Goal: Transaction & Acquisition: Purchase product/service

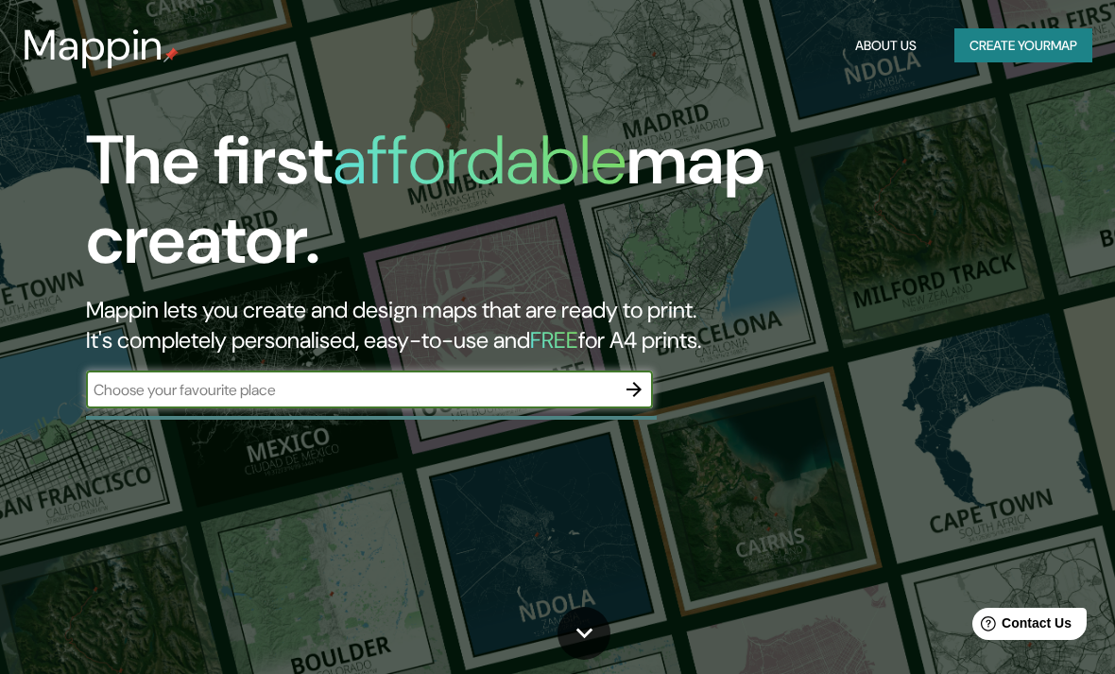
click at [613, 388] on input "text" at bounding box center [350, 390] width 529 height 22
click at [633, 378] on icon "button" at bounding box center [634, 389] width 23 height 23
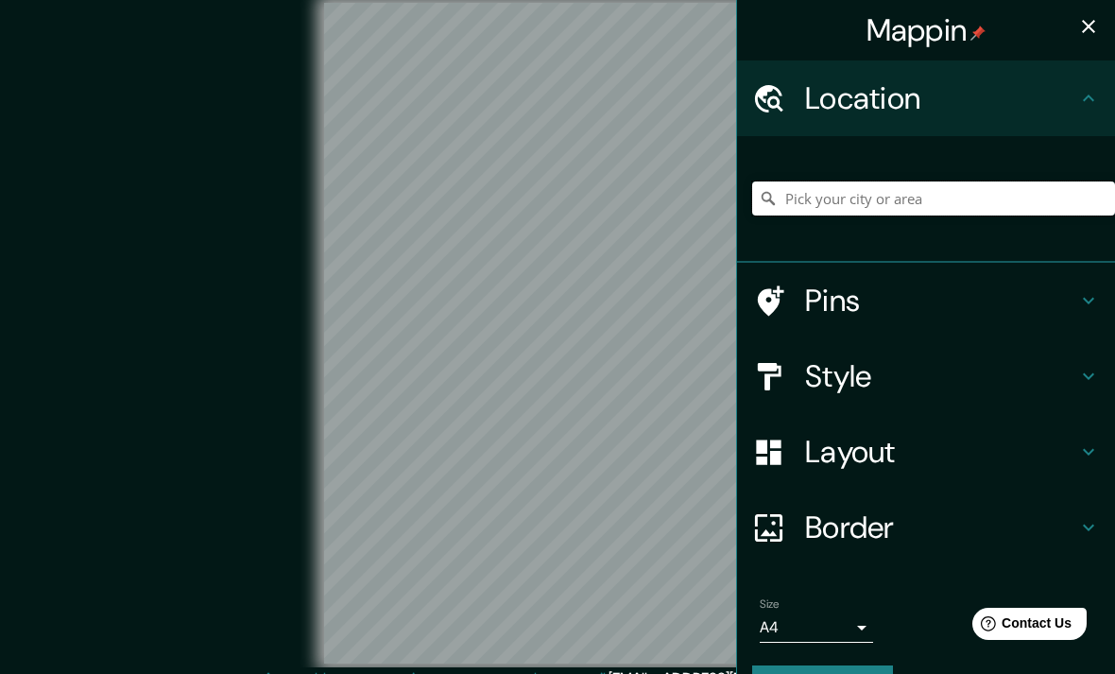
click at [968, 205] on input "Pick your city or area" at bounding box center [933, 198] width 363 height 34
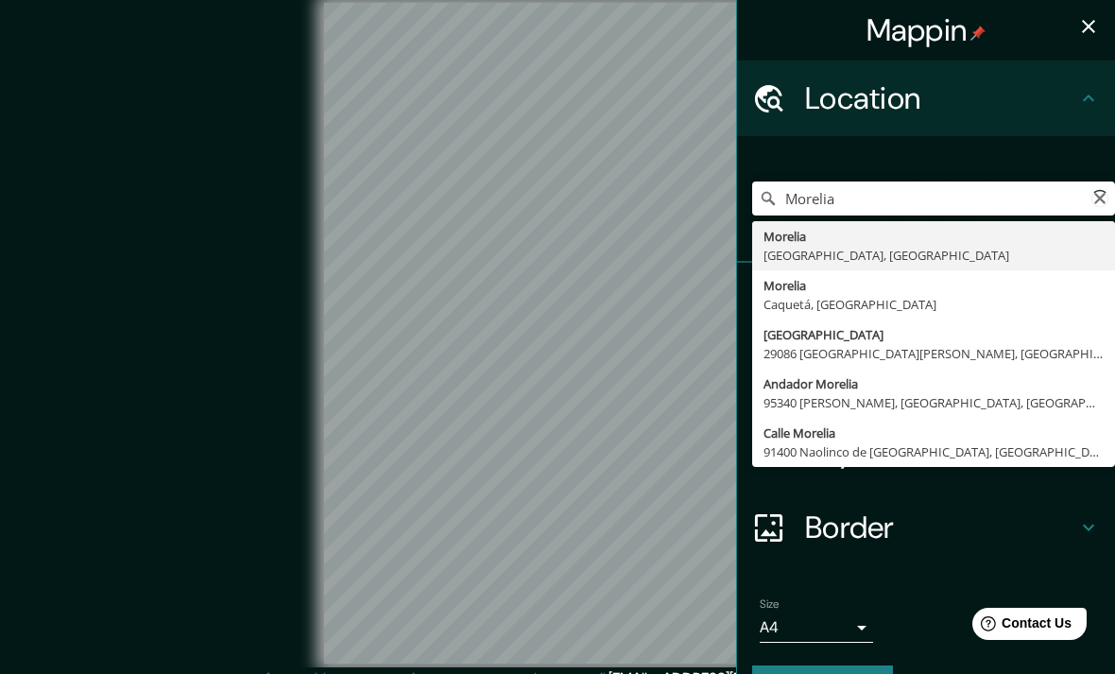
type input "[GEOGRAPHIC_DATA], [GEOGRAPHIC_DATA], [GEOGRAPHIC_DATA]"
click at [1022, 146] on div "[GEOGRAPHIC_DATA], [GEOGRAPHIC_DATA], [GEOGRAPHIC_DATA] [GEOGRAPHIC_DATA] [GEOG…" at bounding box center [926, 199] width 378 height 127
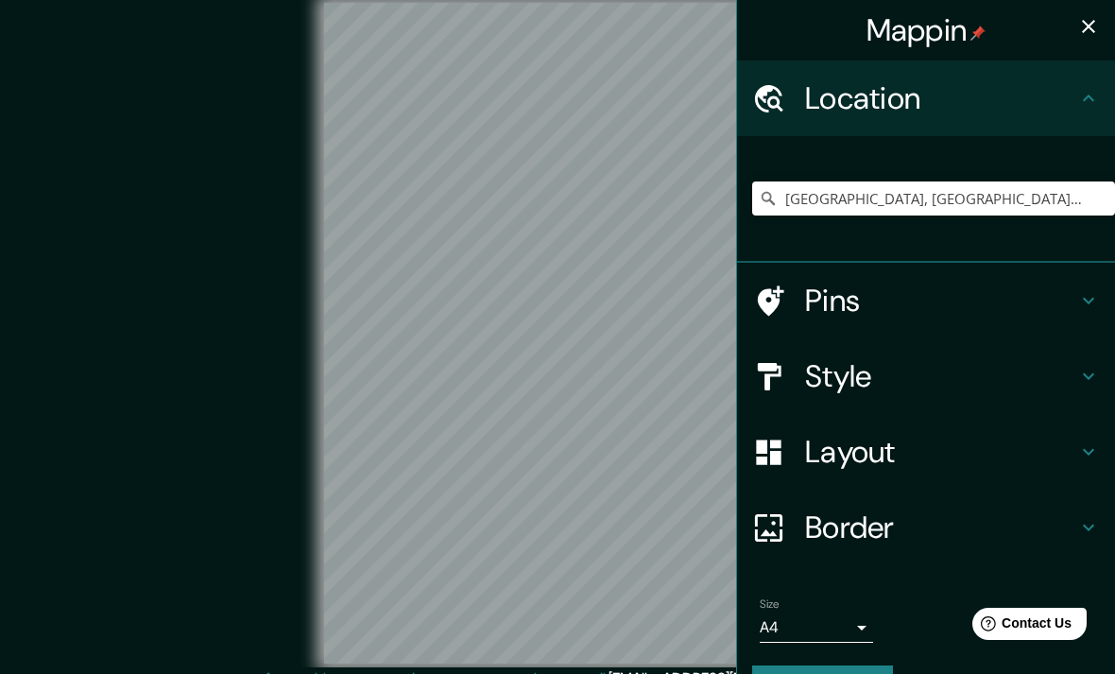
click at [940, 379] on h4 "Style" at bounding box center [941, 376] width 272 height 38
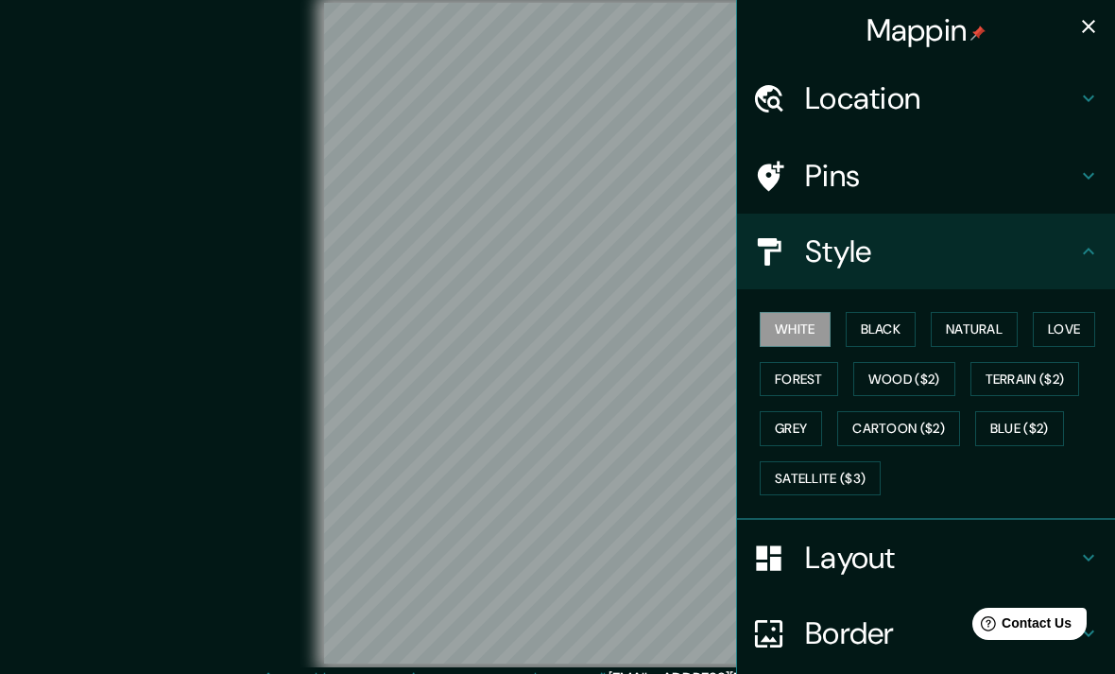
click at [942, 381] on button "Wood ($2)" at bounding box center [905, 379] width 102 height 35
click at [1036, 379] on button "Terrain ($2)" at bounding box center [1026, 379] width 110 height 35
click at [982, 435] on button "Blue ($2)" at bounding box center [1020, 428] width 89 height 35
click at [869, 414] on button "Cartoon ($2)" at bounding box center [899, 428] width 123 height 35
click at [1018, 430] on button "Blue ($2)" at bounding box center [1020, 428] width 89 height 35
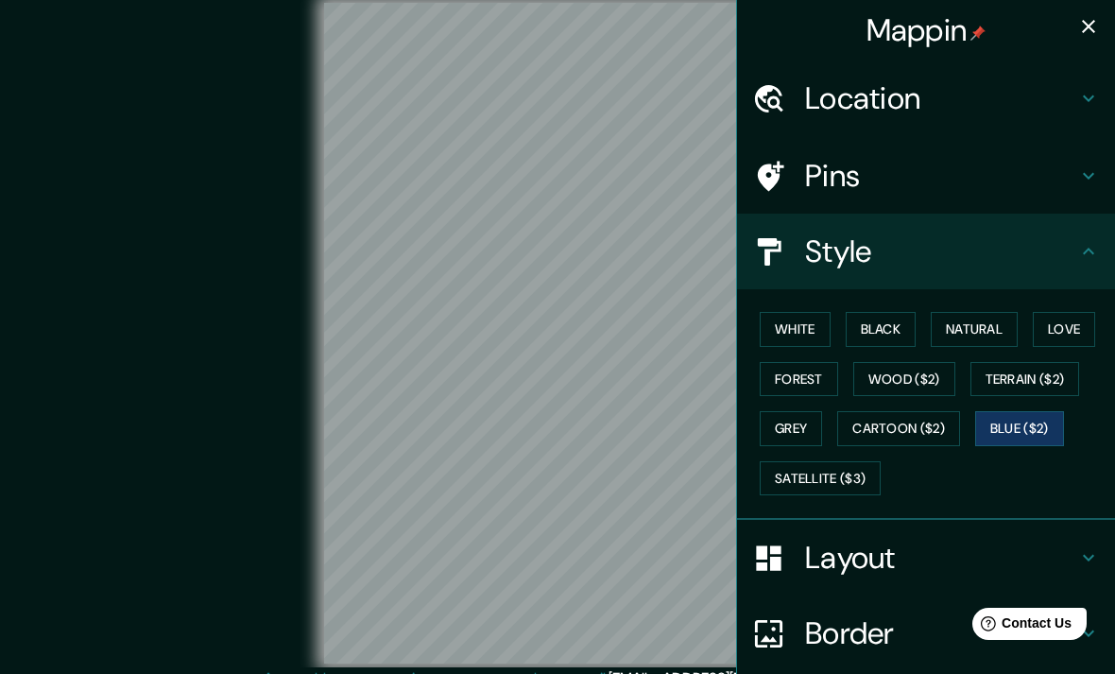
click at [804, 428] on button "Grey" at bounding box center [791, 428] width 62 height 35
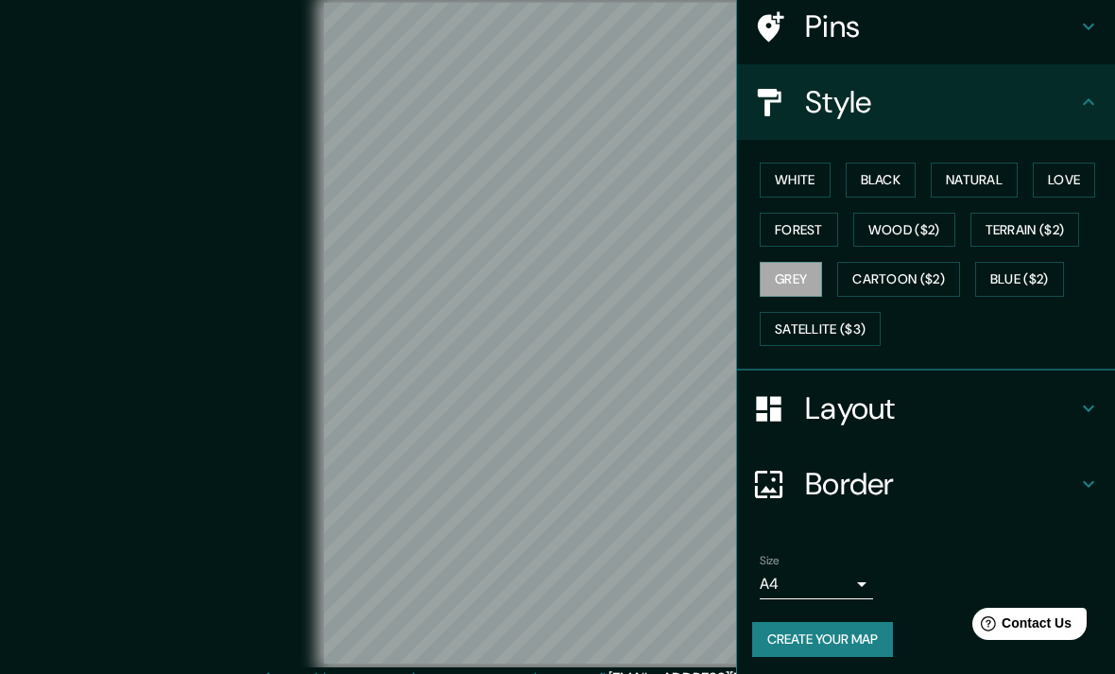
scroll to position [147, 0]
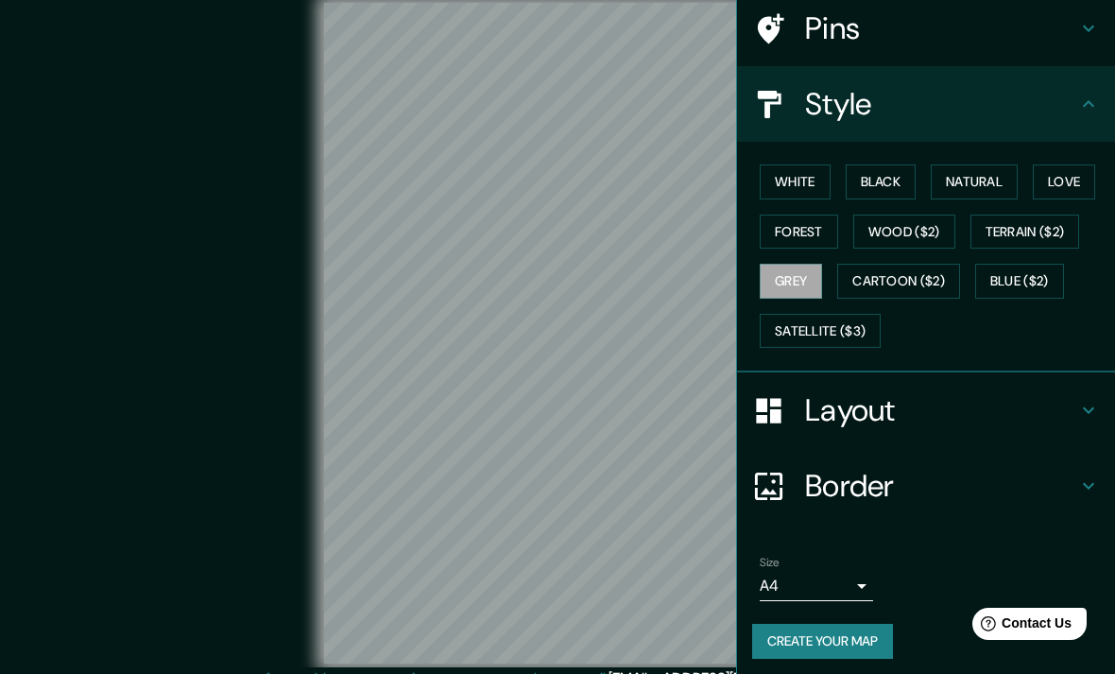
click at [861, 584] on body "Mappin Location Morelia, Michoacán, México Morelia Michoacán, México Morelia Ca…" at bounding box center [557, 337] width 1115 height 674
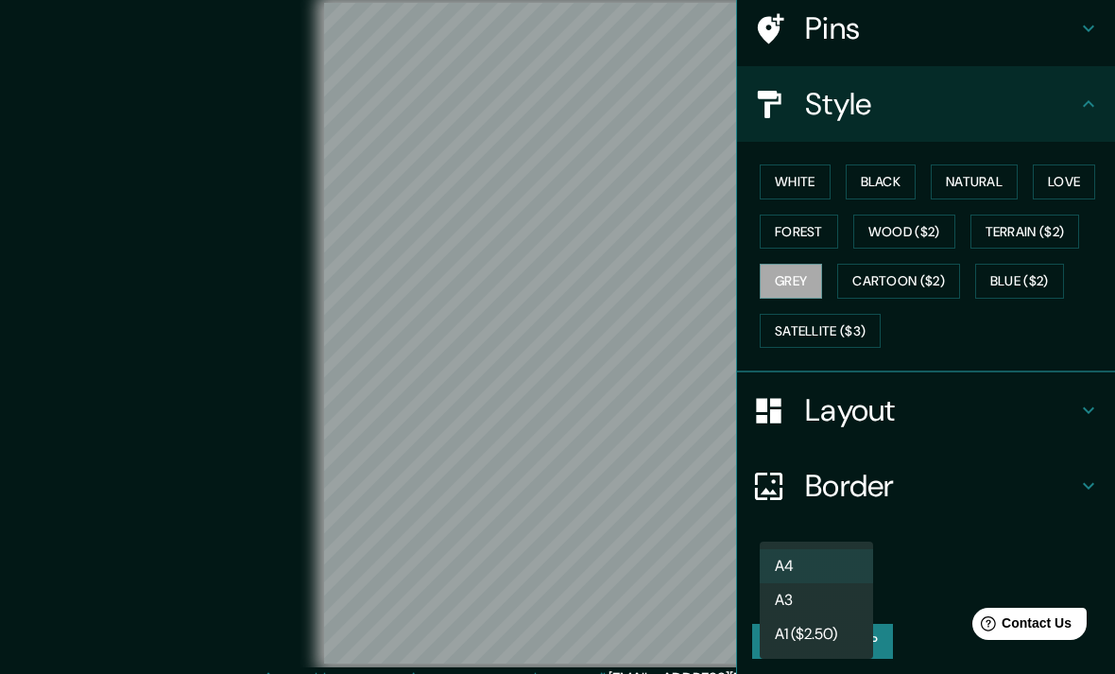
click at [842, 595] on li "A3" at bounding box center [816, 600] width 113 height 34
type input "a4"
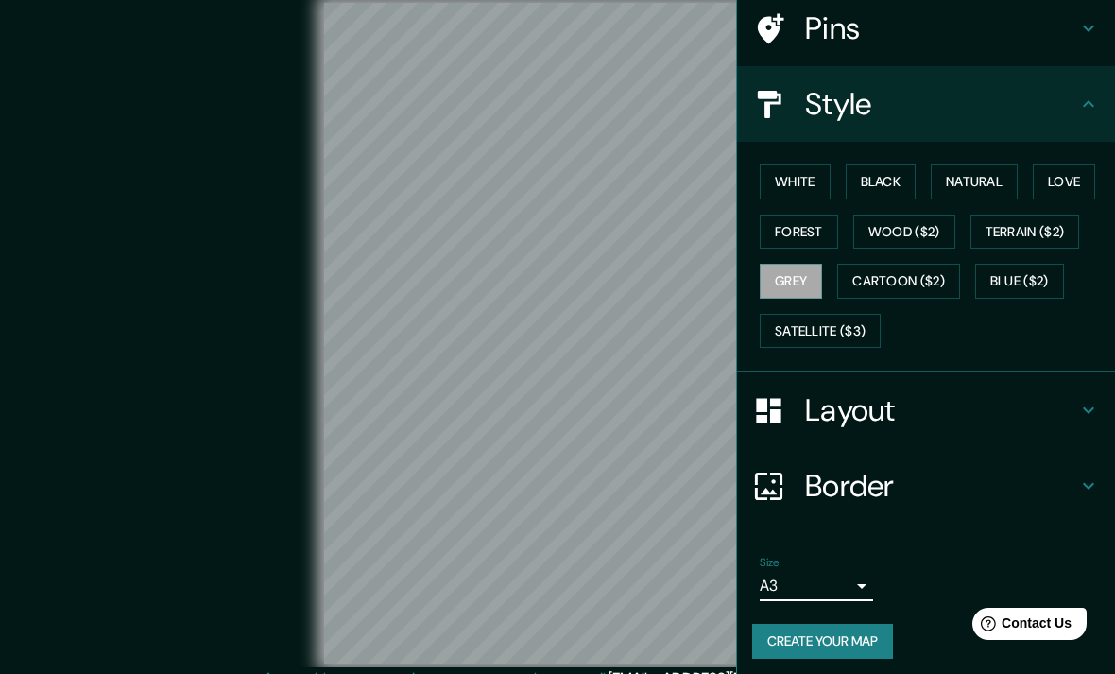
click at [841, 594] on li "A3" at bounding box center [816, 597] width 85 height 19
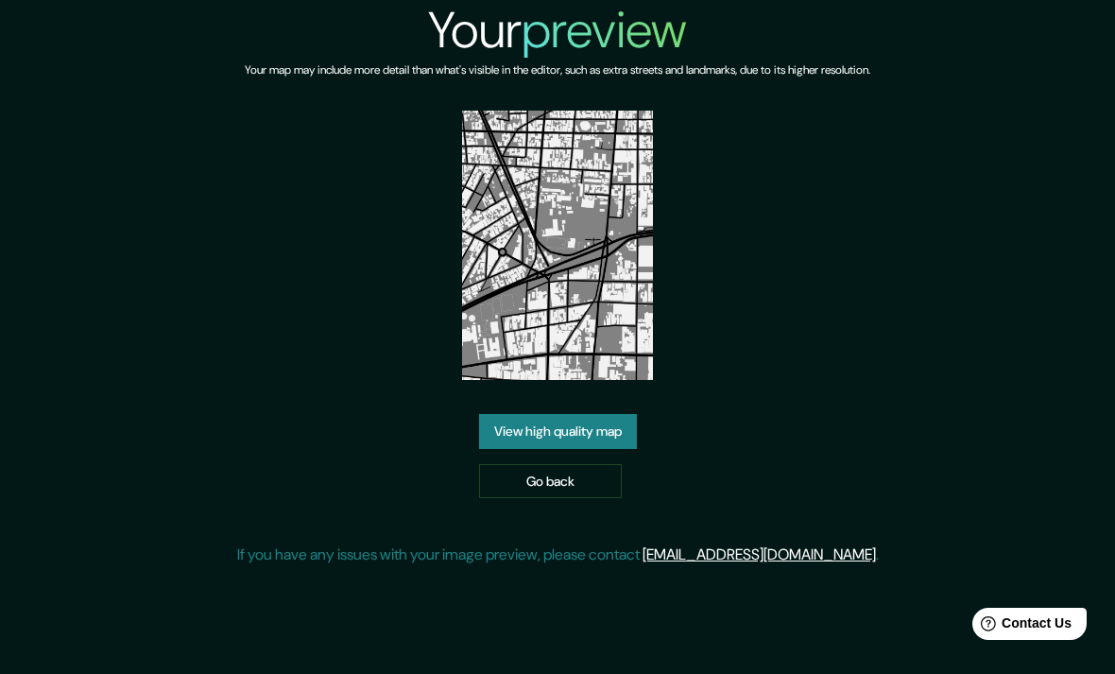
click at [621, 414] on link "View high quality map" at bounding box center [558, 431] width 158 height 35
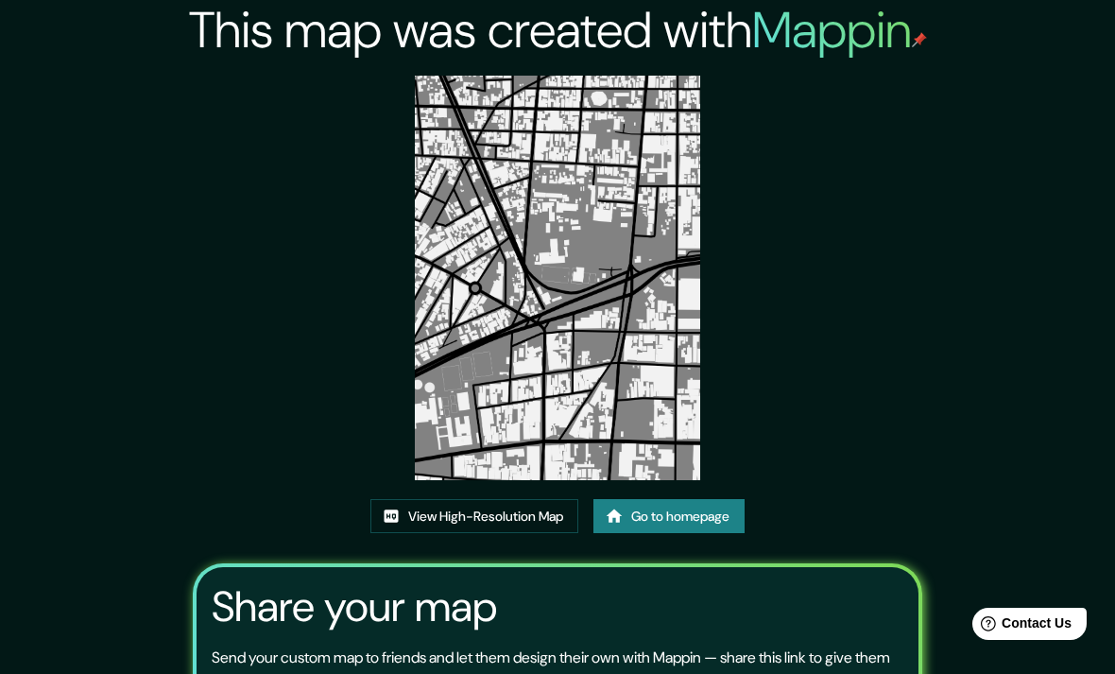
click at [820, 337] on div "This map was created with Mappin View High-Resolution Map Go to homepage Share …" at bounding box center [558, 433] width 769 height 866
click at [551, 534] on link "View High-Resolution Map" at bounding box center [475, 516] width 208 height 35
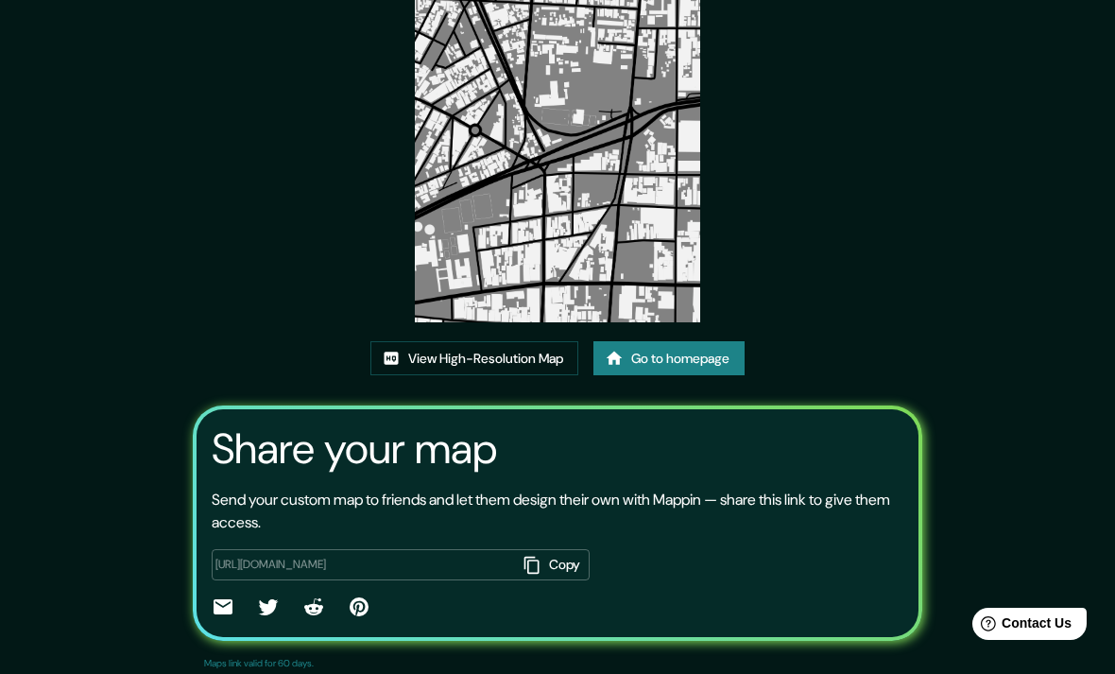
scroll to position [166, 0]
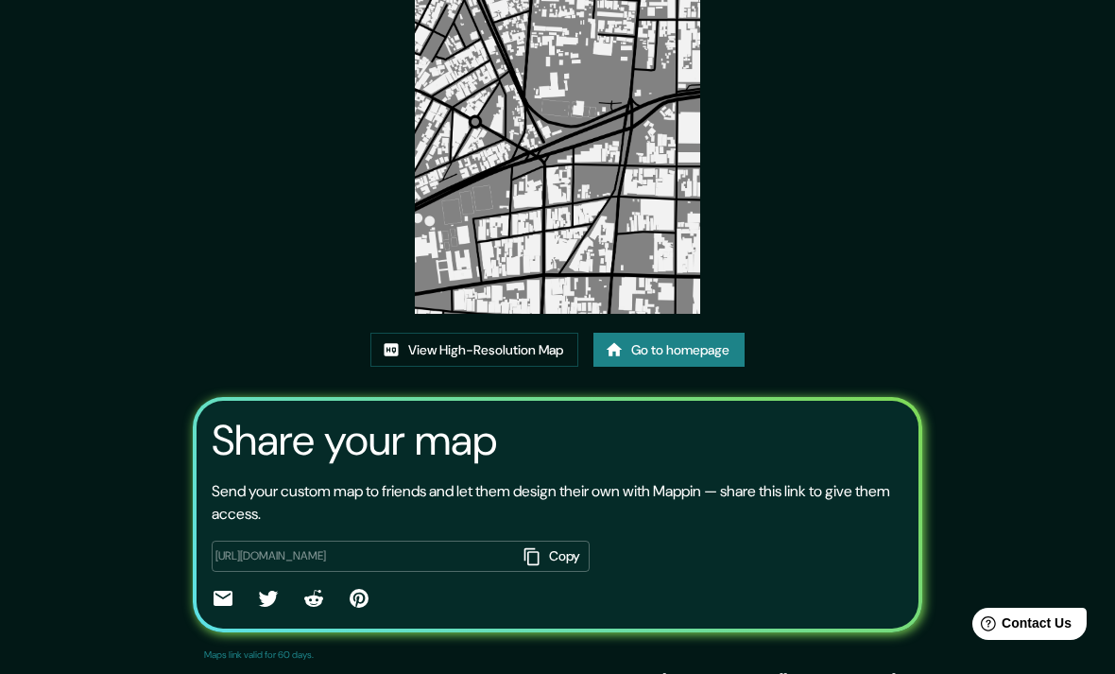
click at [502, 368] on link "View High-Resolution Map" at bounding box center [475, 350] width 208 height 35
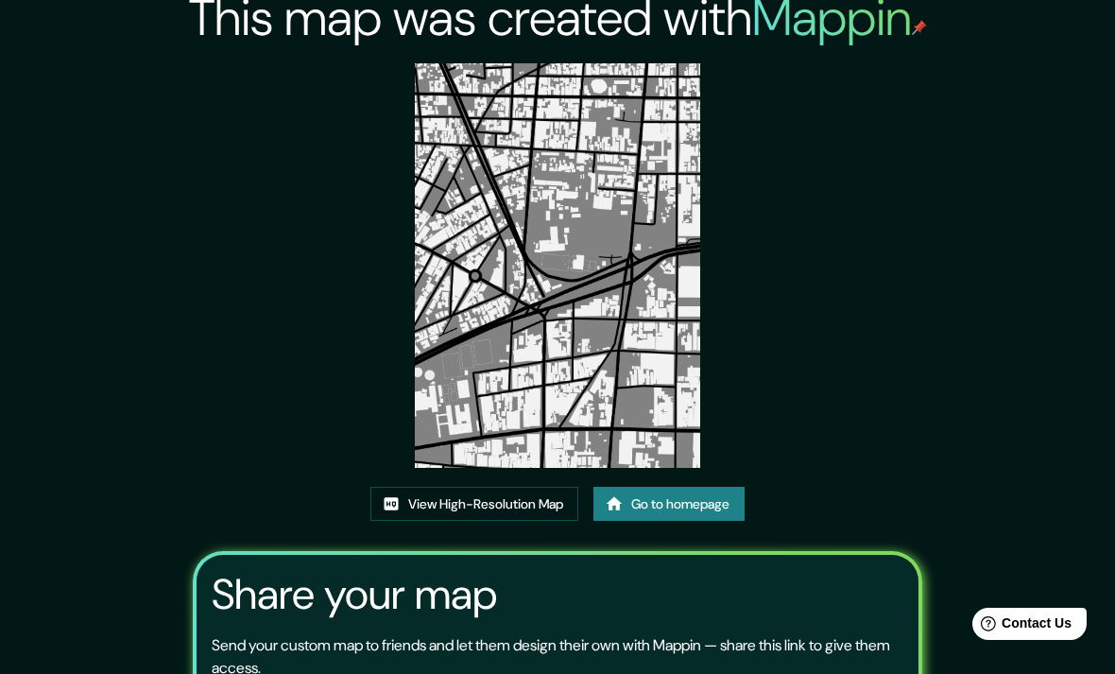
scroll to position [13, 0]
